Goal: Task Accomplishment & Management: Use online tool/utility

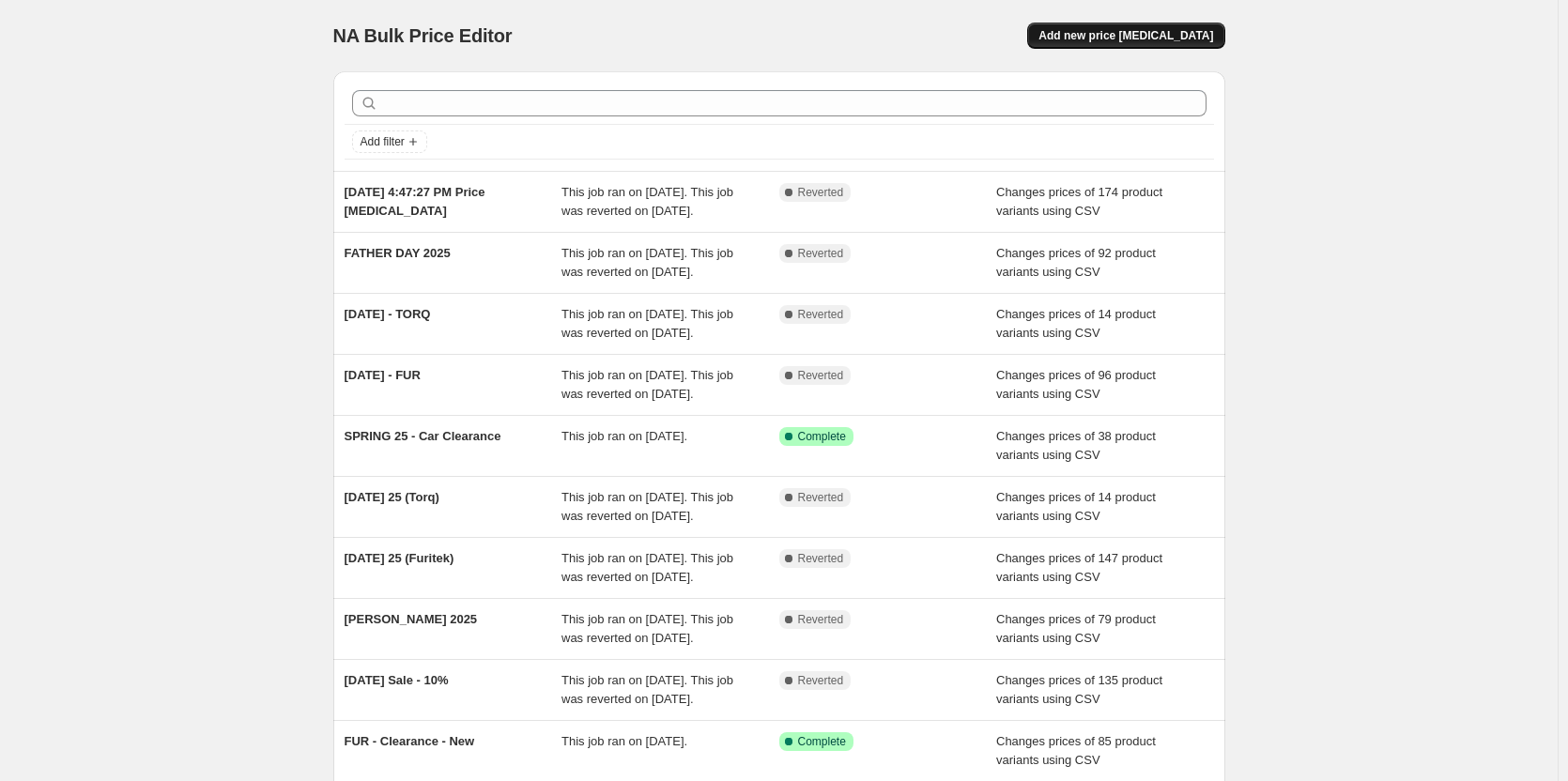
click at [1136, 31] on span "Add new price [MEDICAL_DATA]" at bounding box center [1125, 35] width 175 height 15
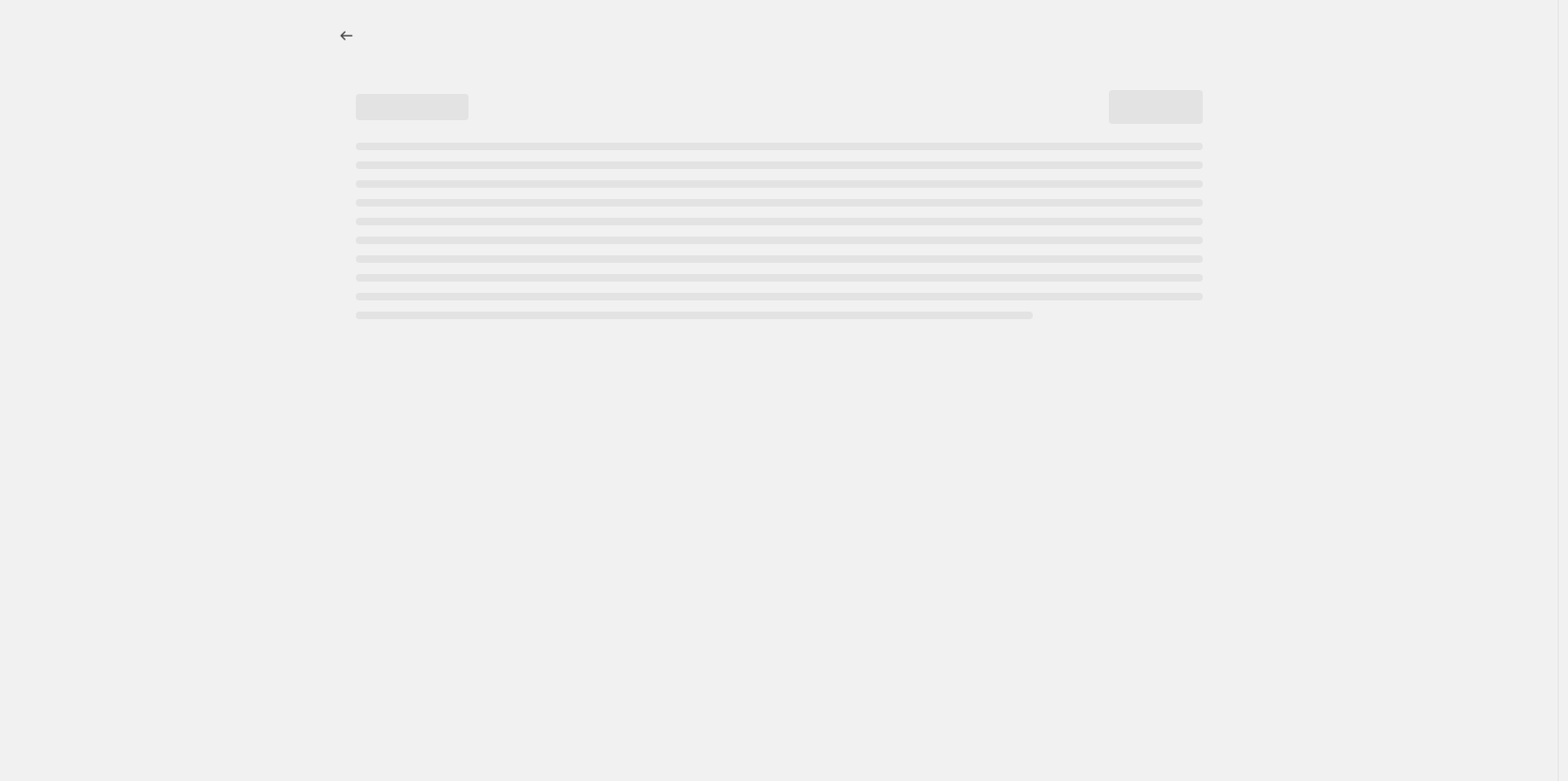
select select "percentage"
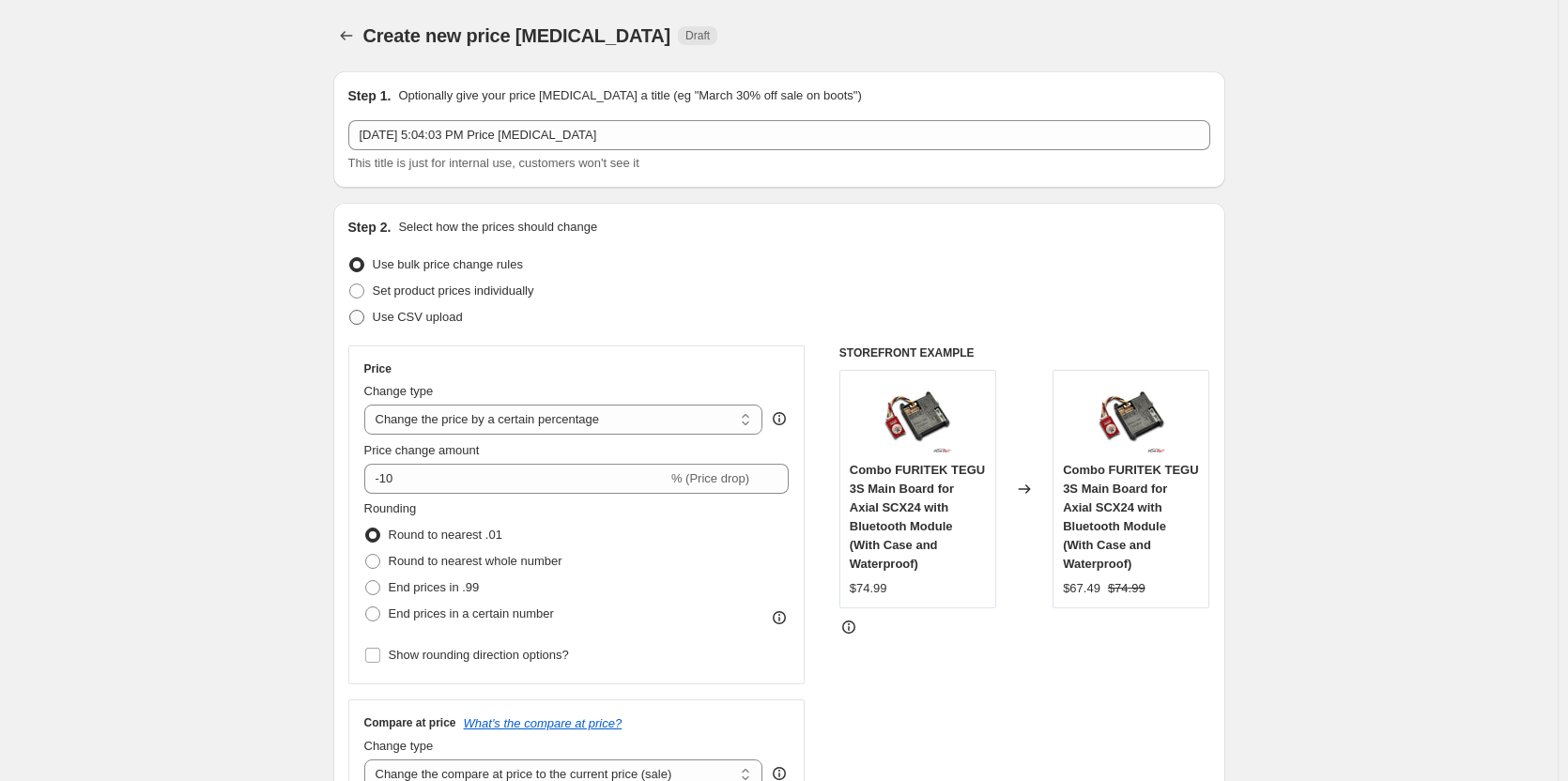
click at [429, 323] on span "Use CSV upload" at bounding box center [418, 317] width 90 height 14
click at [350, 311] on input "Use CSV upload" at bounding box center [349, 310] width 1 height 1
radio input "true"
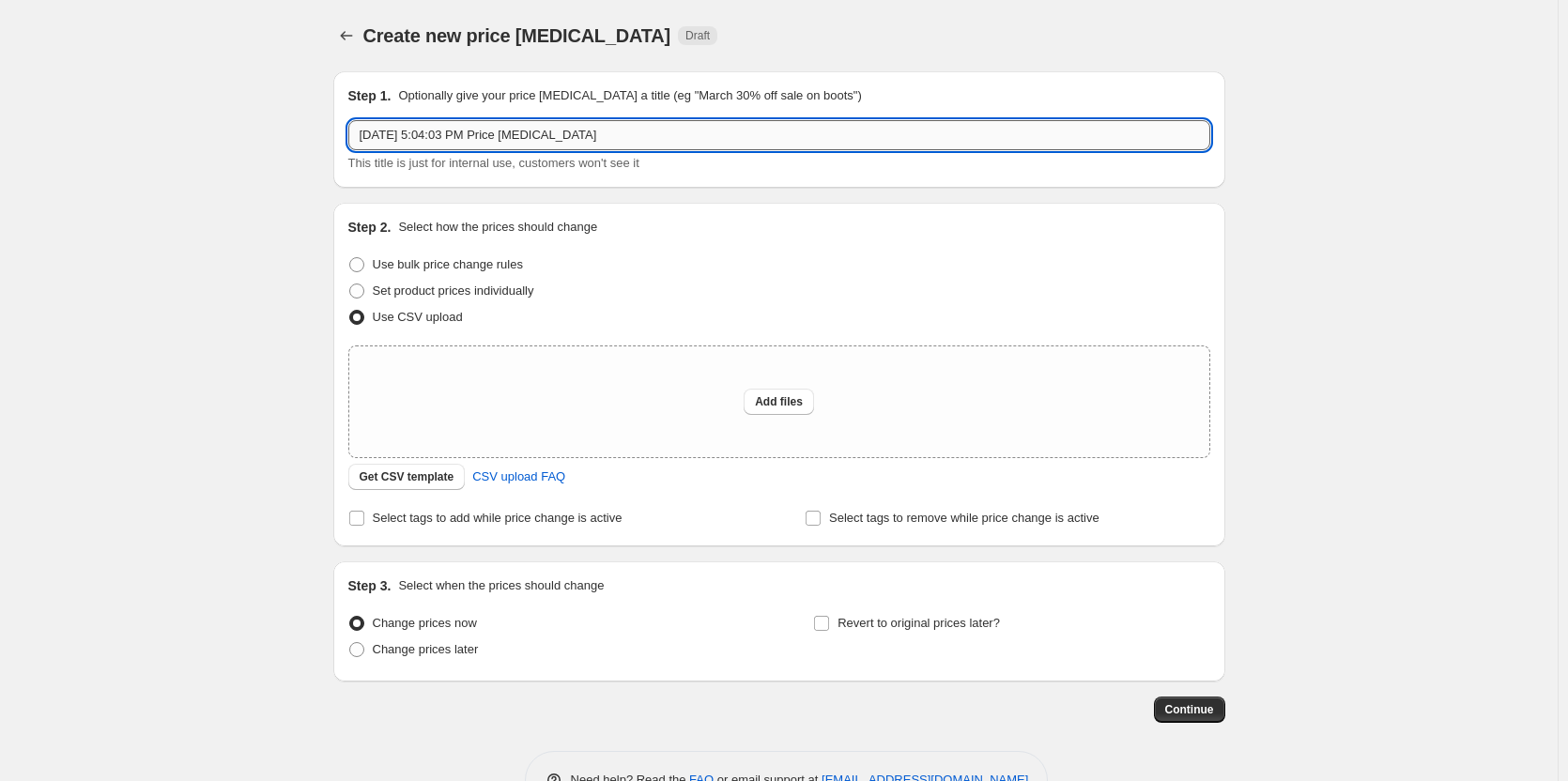
click at [661, 130] on input "[DATE] 5:04:03 PM Price [MEDICAL_DATA]" at bounding box center [779, 134] width 862 height 30
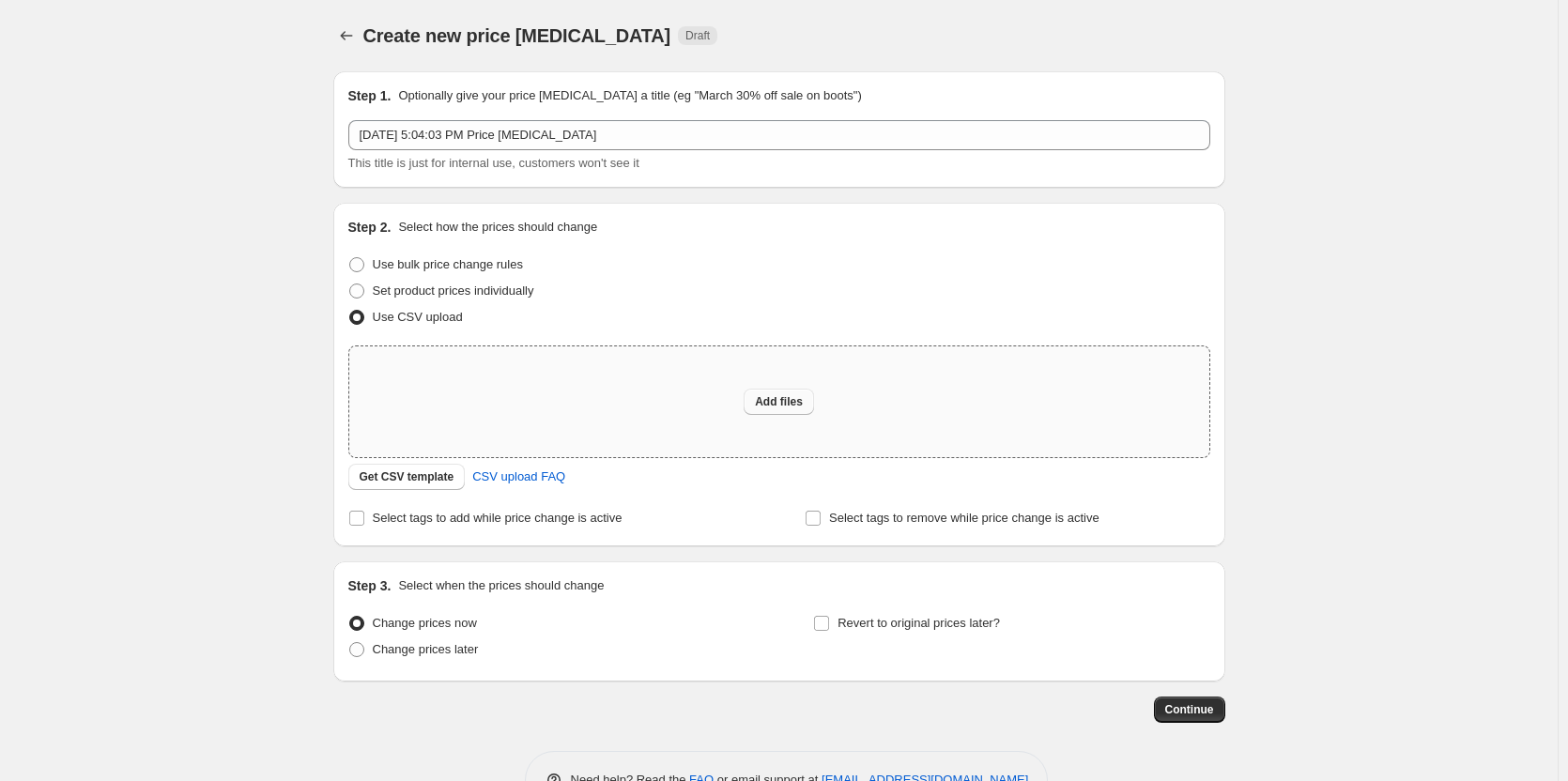
click at [801, 408] on span "Add files" at bounding box center [778, 401] width 48 height 15
type input "C:\fakepath\DRC-Sales Price - Furitek.csv"
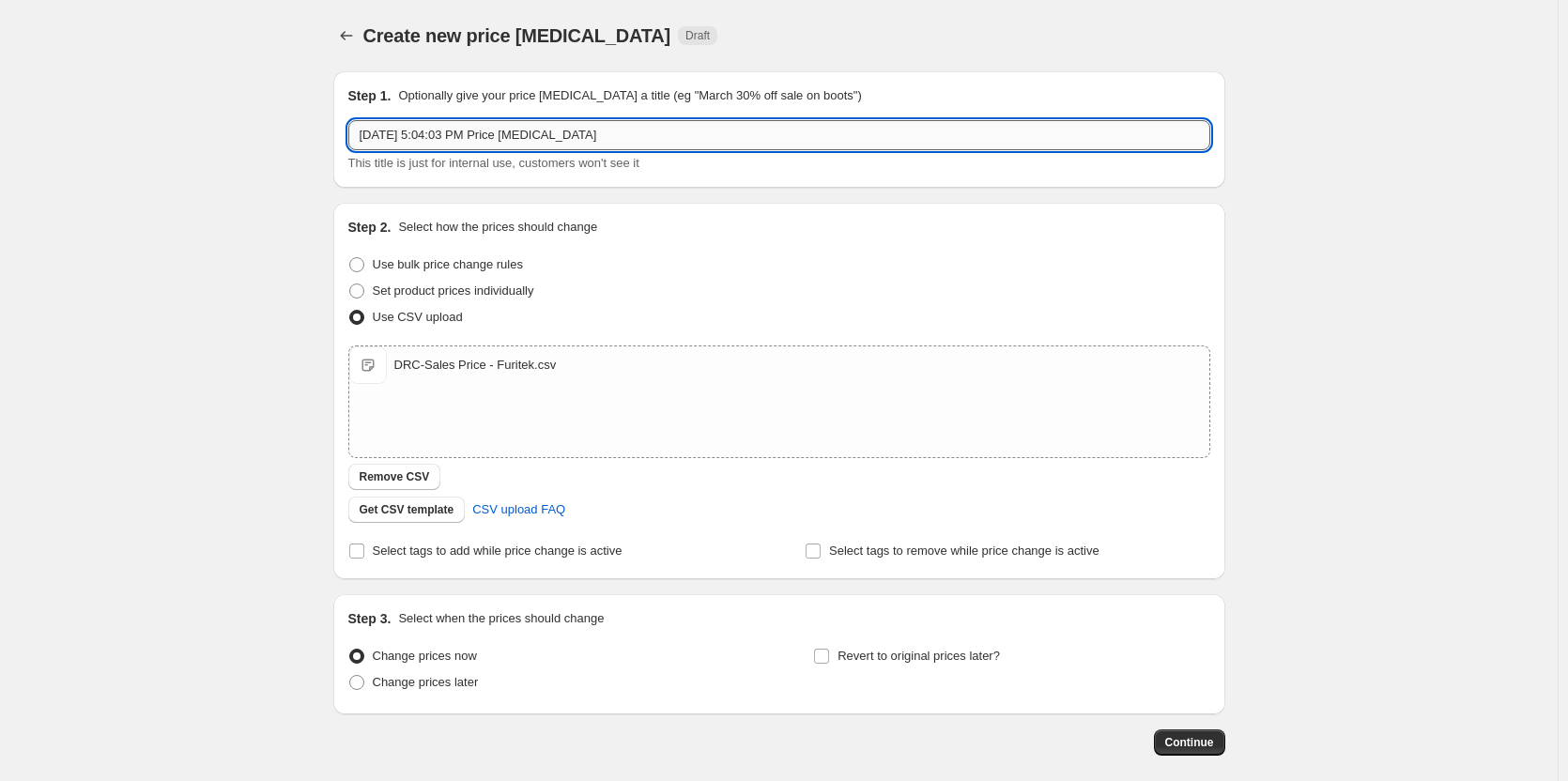
click at [622, 130] on input "[DATE] 5:04:03 PM Price [MEDICAL_DATA]" at bounding box center [779, 134] width 862 height 30
click at [235, 275] on div "Create new price [MEDICAL_DATA]. This page is ready Create new price [MEDICAL_D…" at bounding box center [778, 435] width 1557 height 870
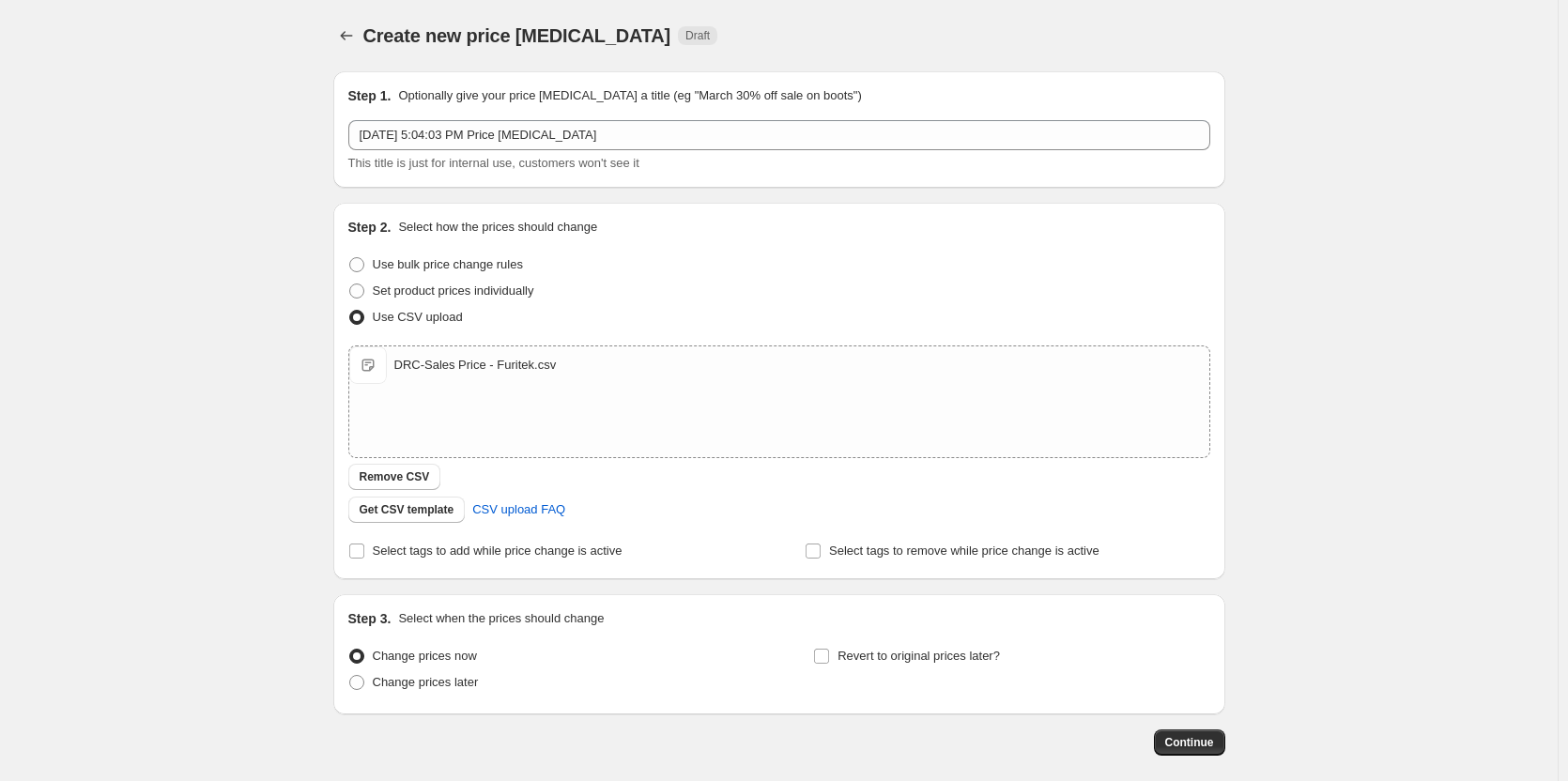
scroll to position [89, 0]
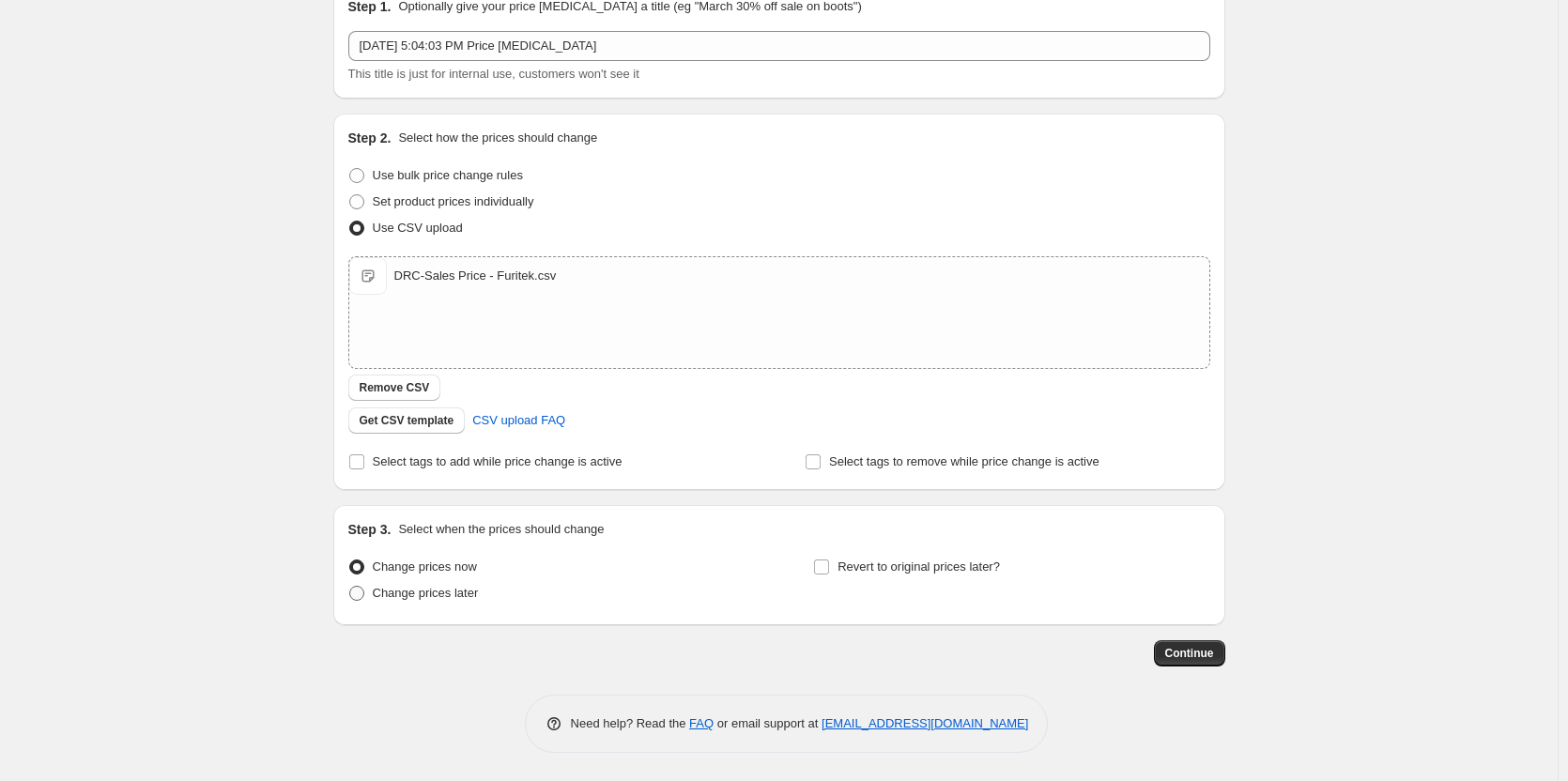
click at [445, 597] on span "Change prices later" at bounding box center [426, 593] width 106 height 14
click at [350, 587] on input "Change prices later" at bounding box center [349, 586] width 1 height 1
radio input "true"
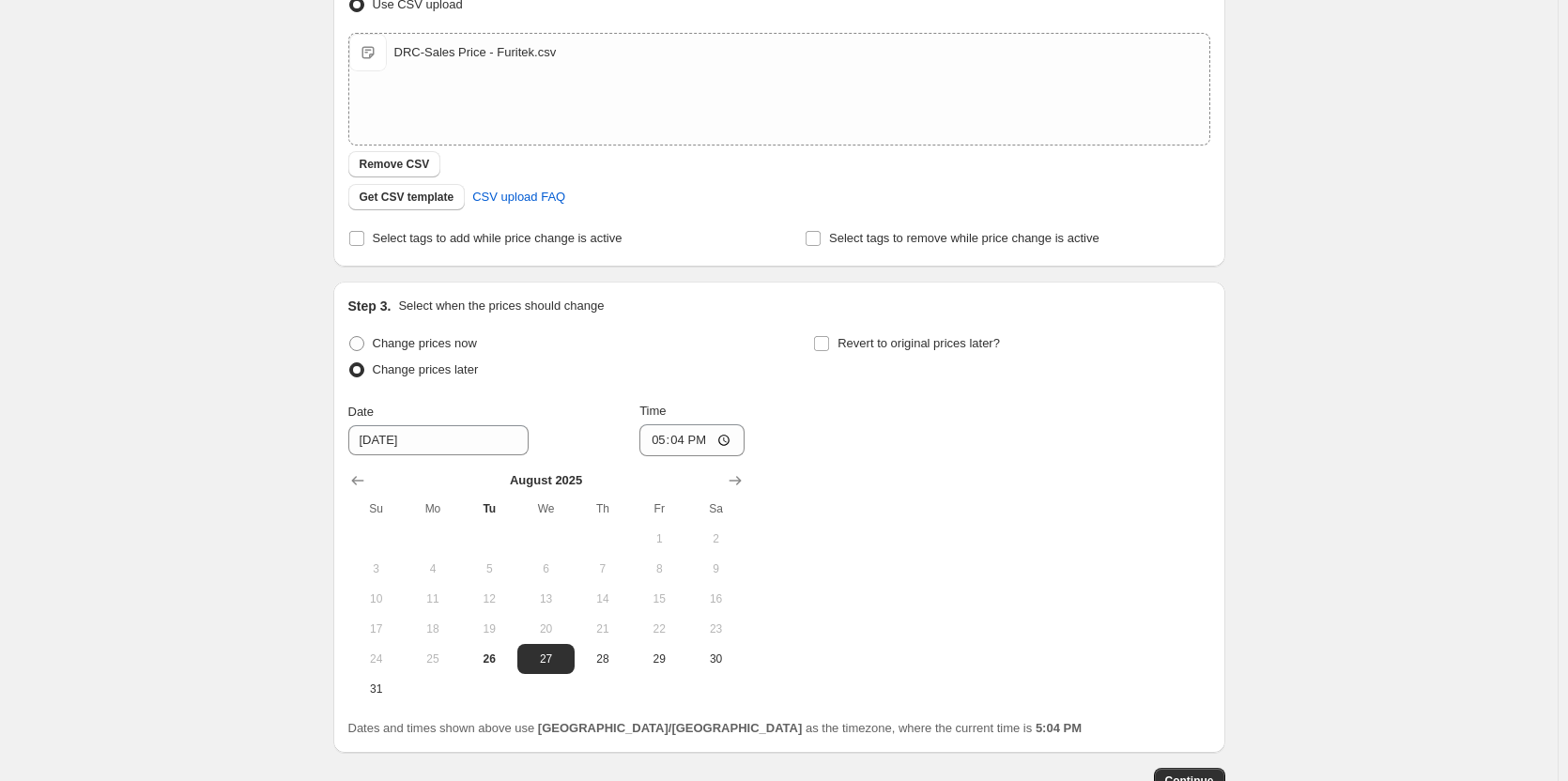
scroll to position [314, 0]
click at [653, 660] on span "29" at bounding box center [659, 657] width 41 height 15
type input "[DATE]"
click at [850, 337] on span "Revert to original prices later?" at bounding box center [918, 342] width 163 height 14
click at [829, 337] on input "Revert to original prices later?" at bounding box center [820, 342] width 15 height 15
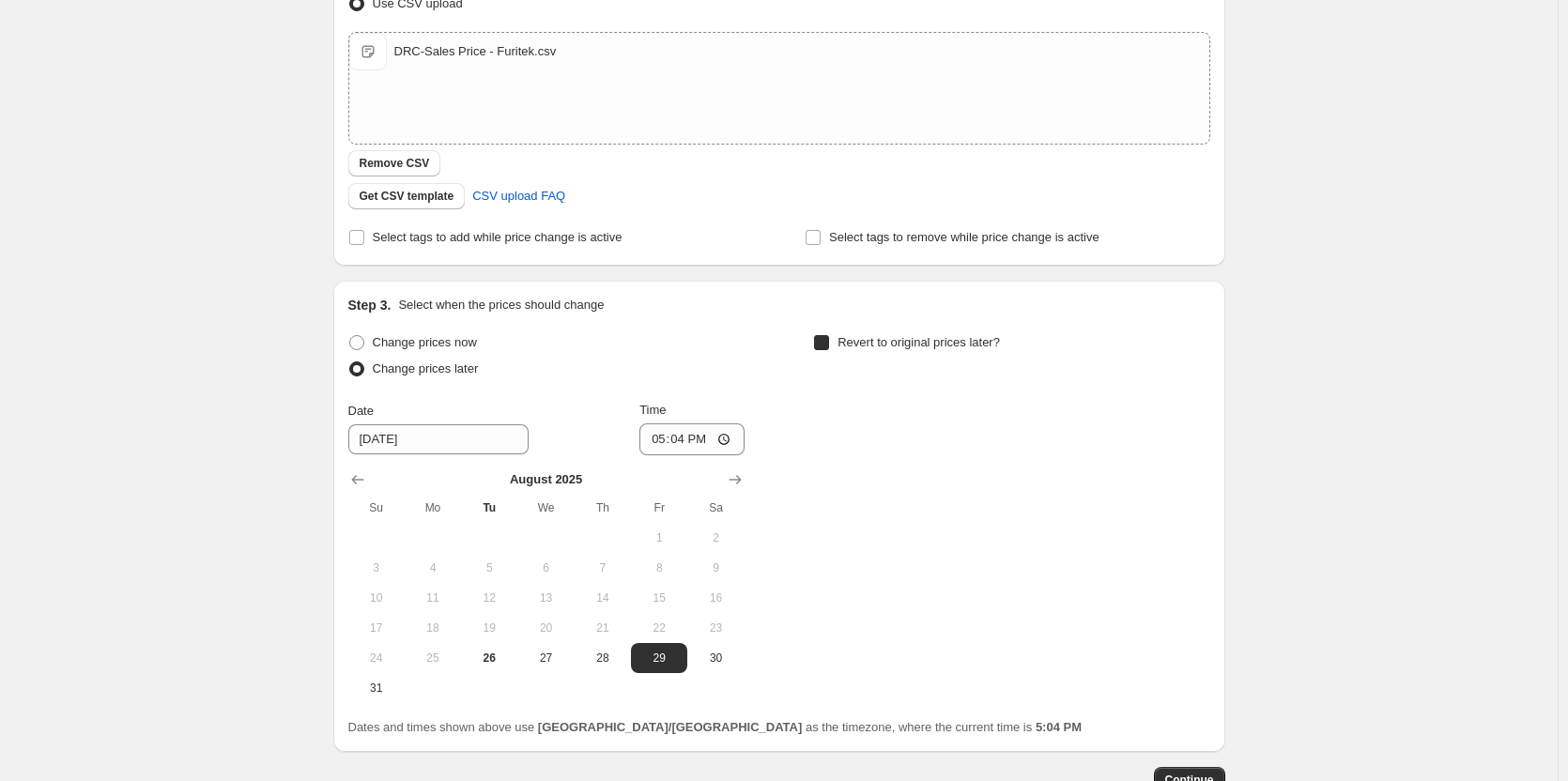
checkbox input "true"
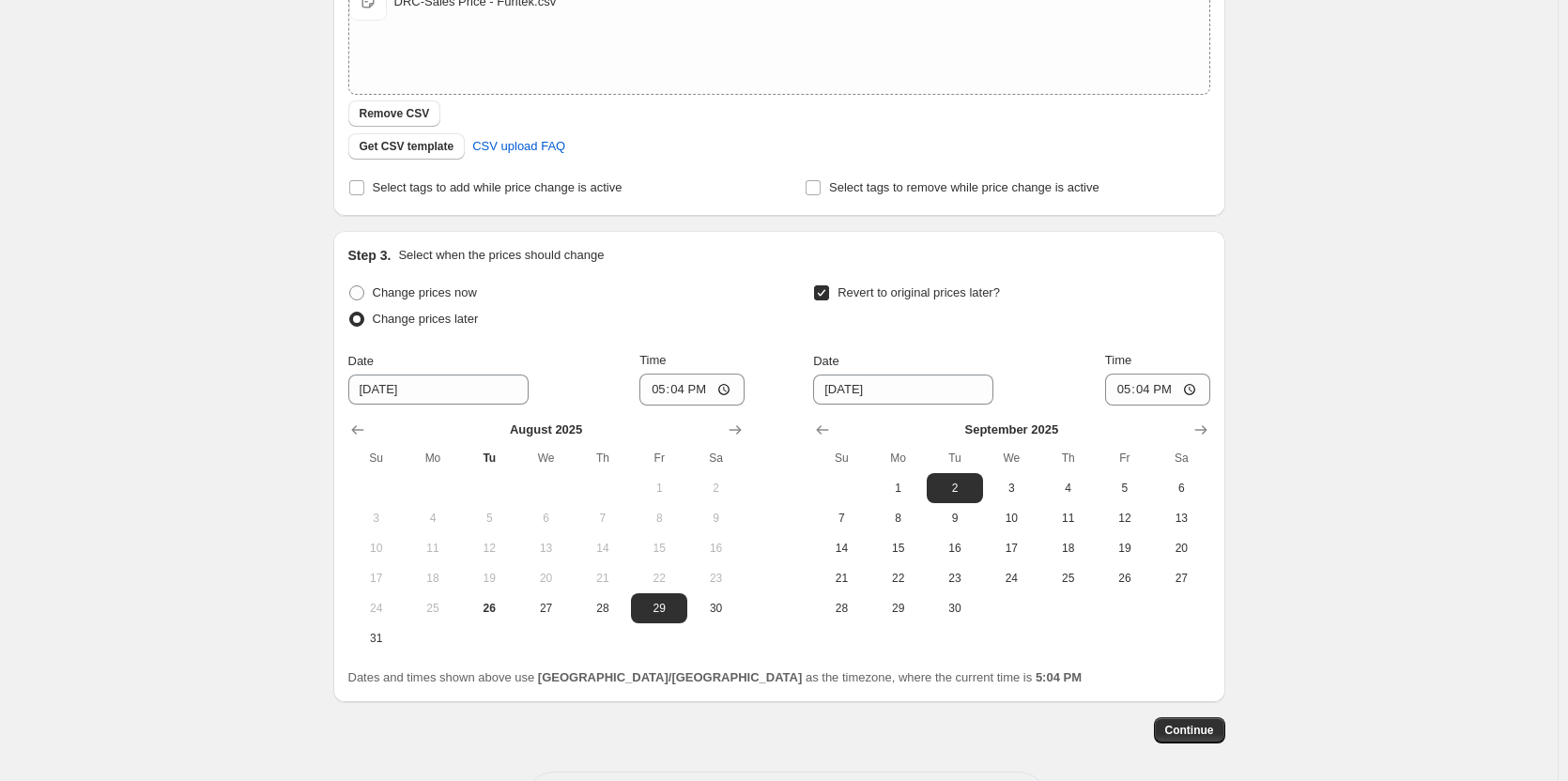
scroll to position [401, 0]
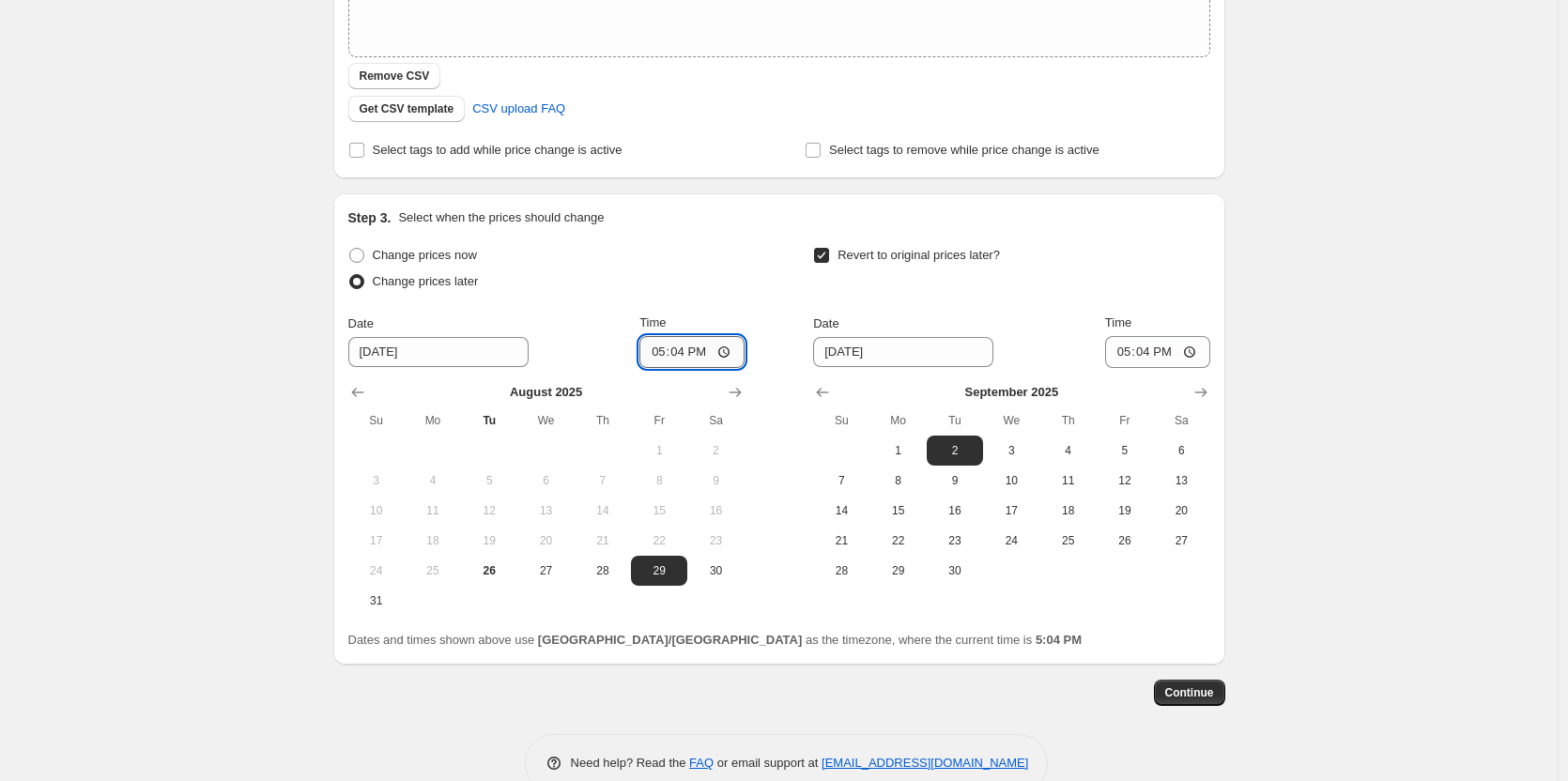
click at [692, 355] on input "17:04" at bounding box center [691, 351] width 105 height 32
click at [1156, 356] on input "17:04" at bounding box center [1157, 351] width 105 height 32
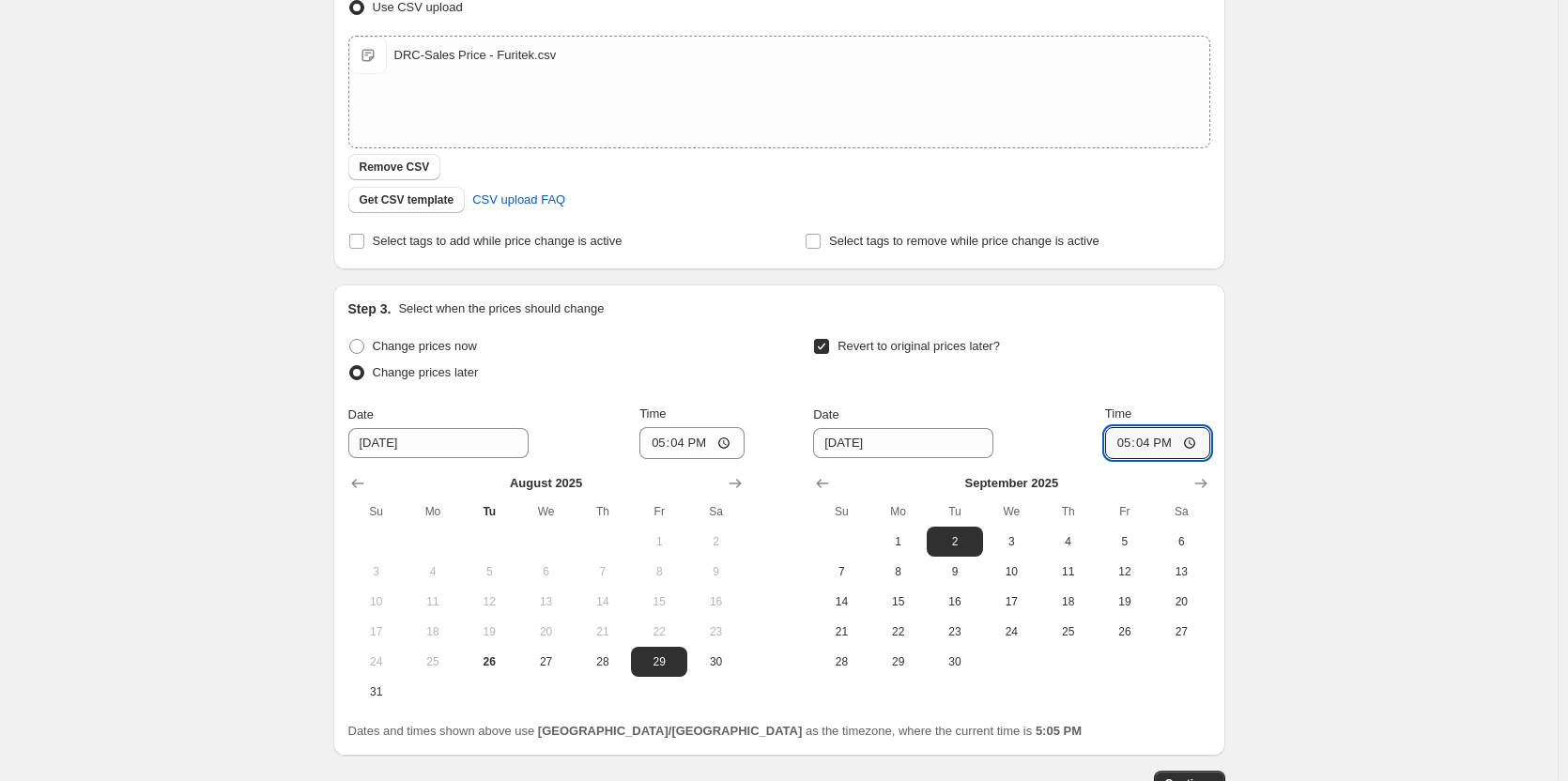
scroll to position [309, 0]
